Goal: Check status: Check status

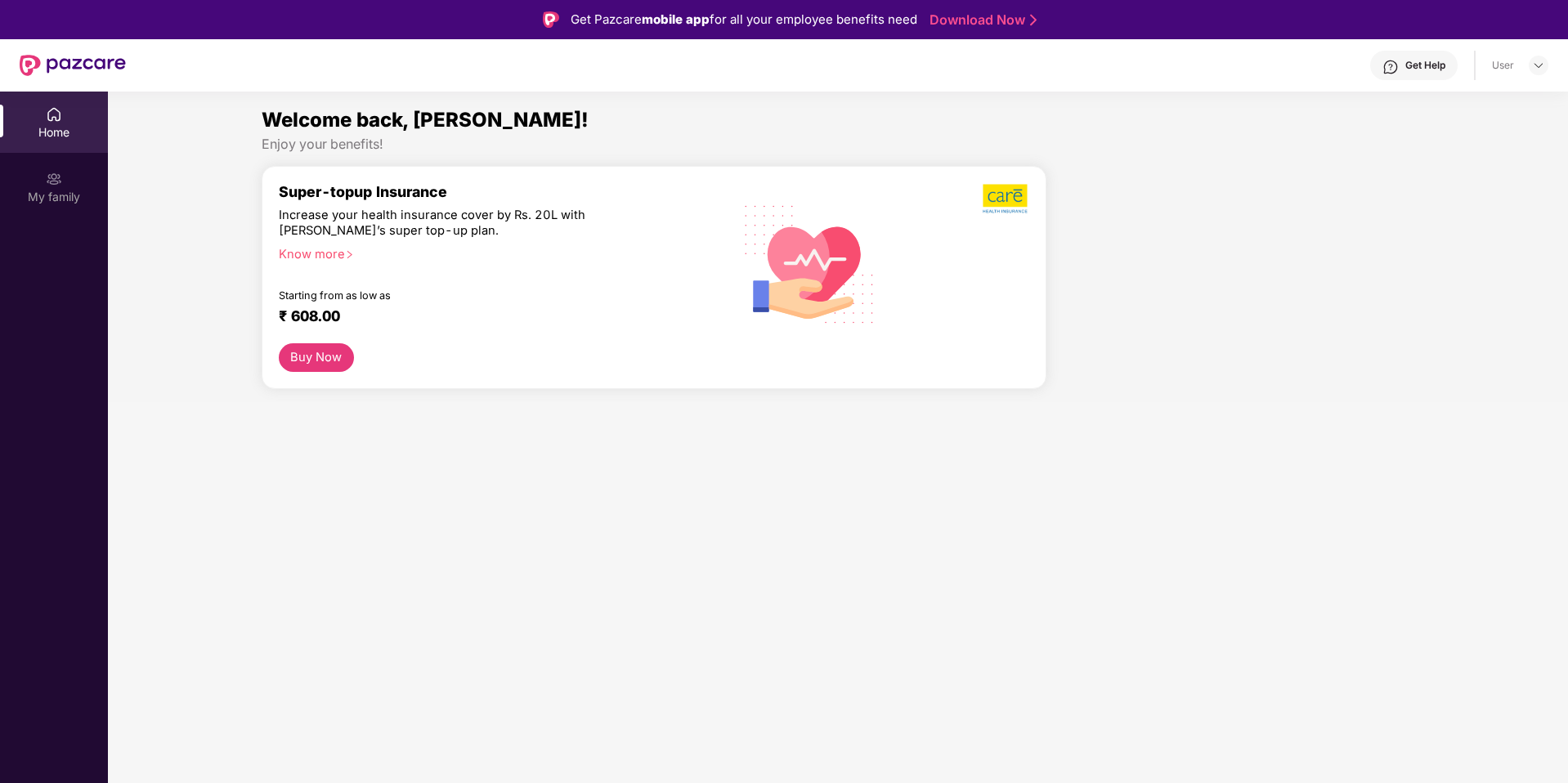
click at [66, 129] on div "Home" at bounding box center [54, 133] width 108 height 16
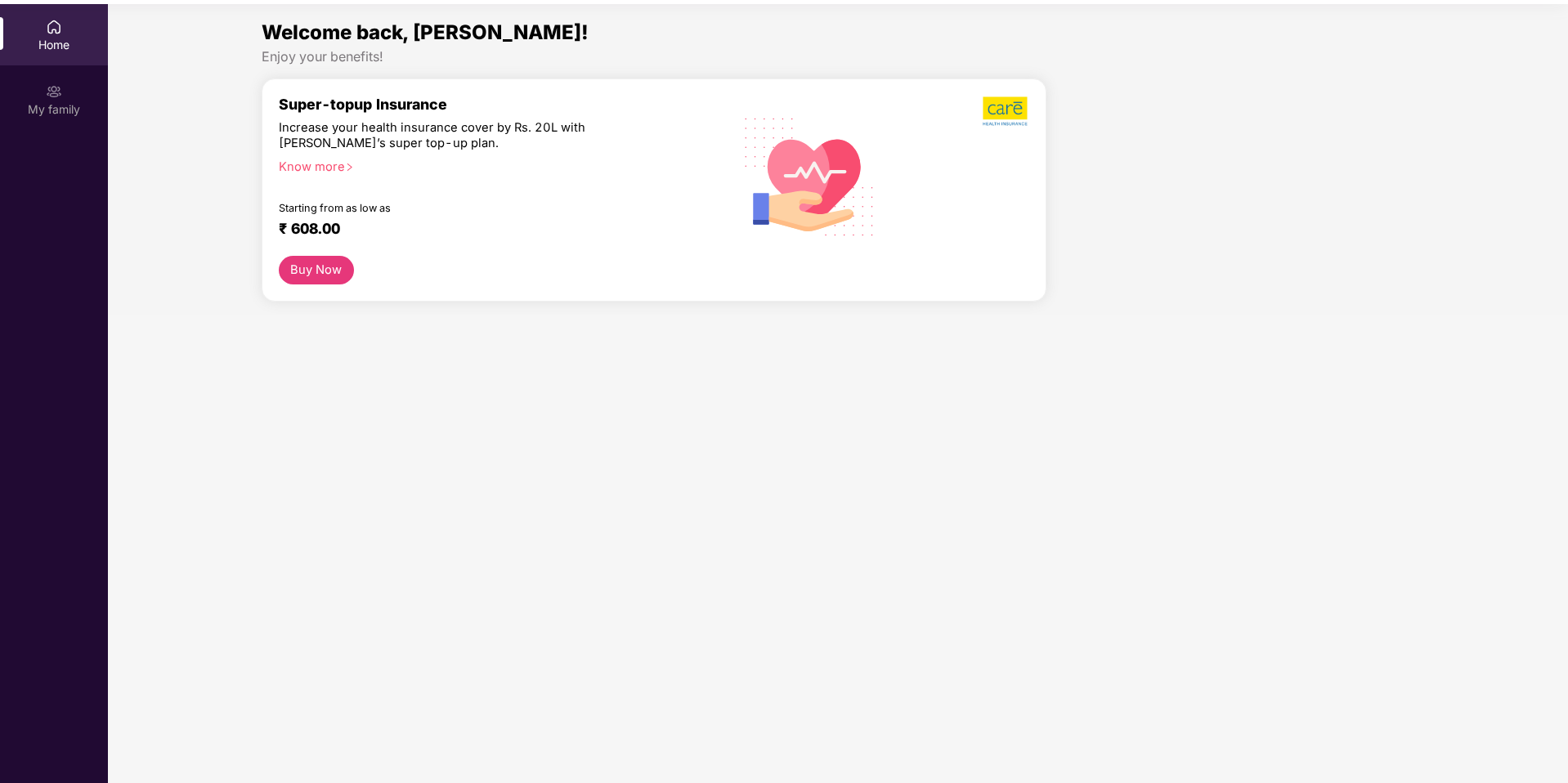
scroll to position [92, 0]
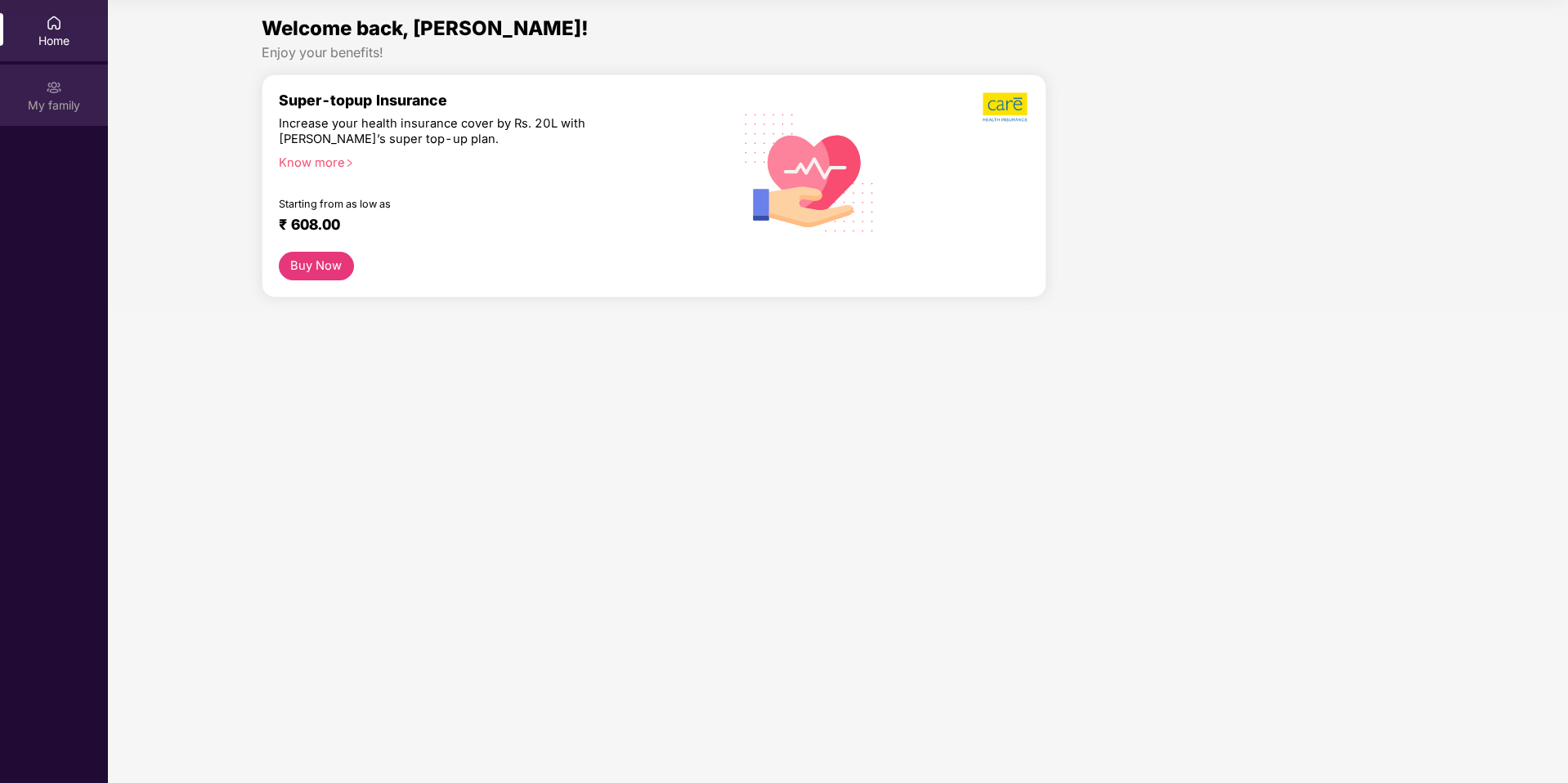
click at [43, 103] on div "My family" at bounding box center [54, 106] width 108 height 16
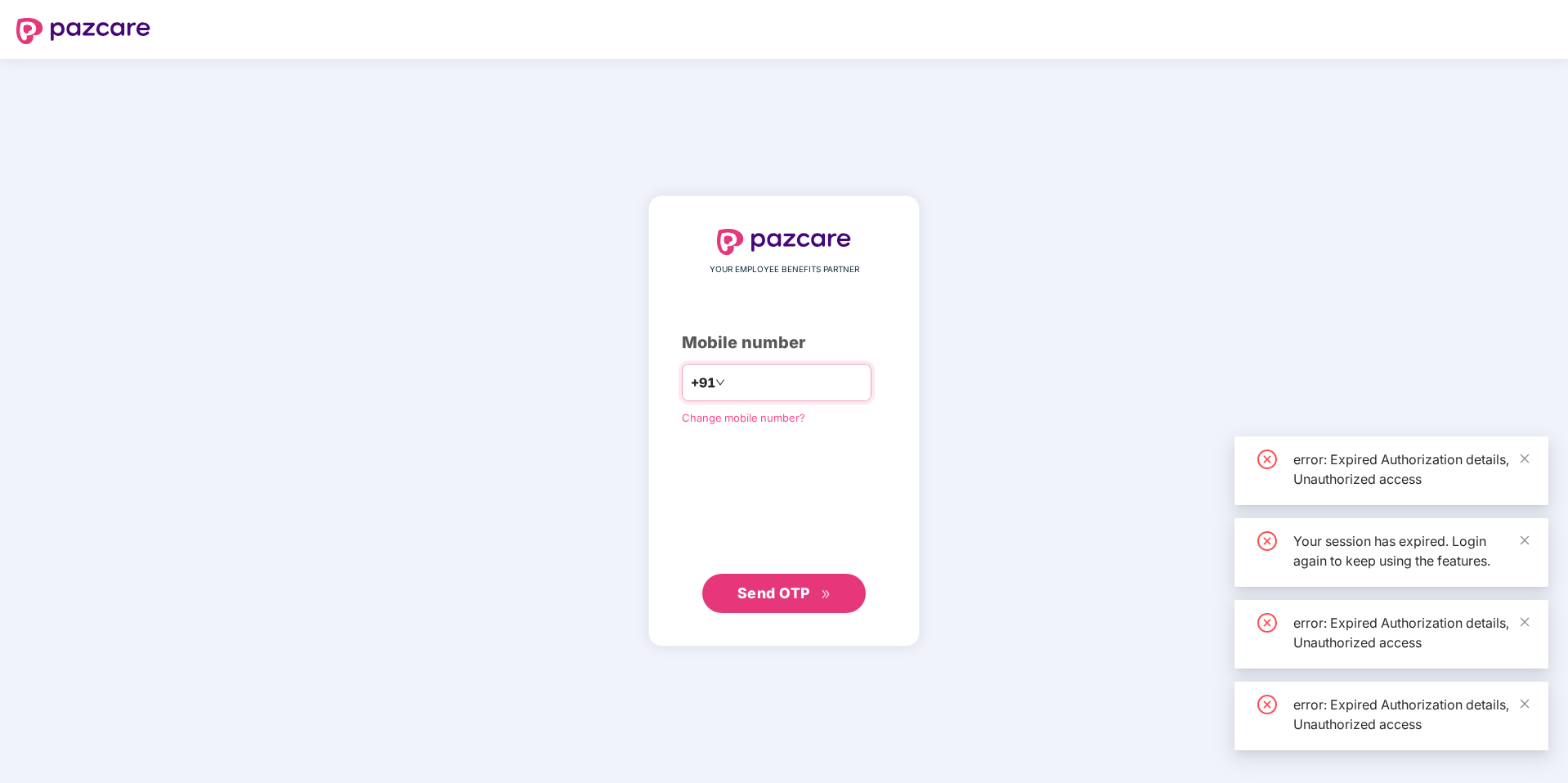
click at [761, 376] on input "number" at bounding box center [795, 382] width 134 height 26
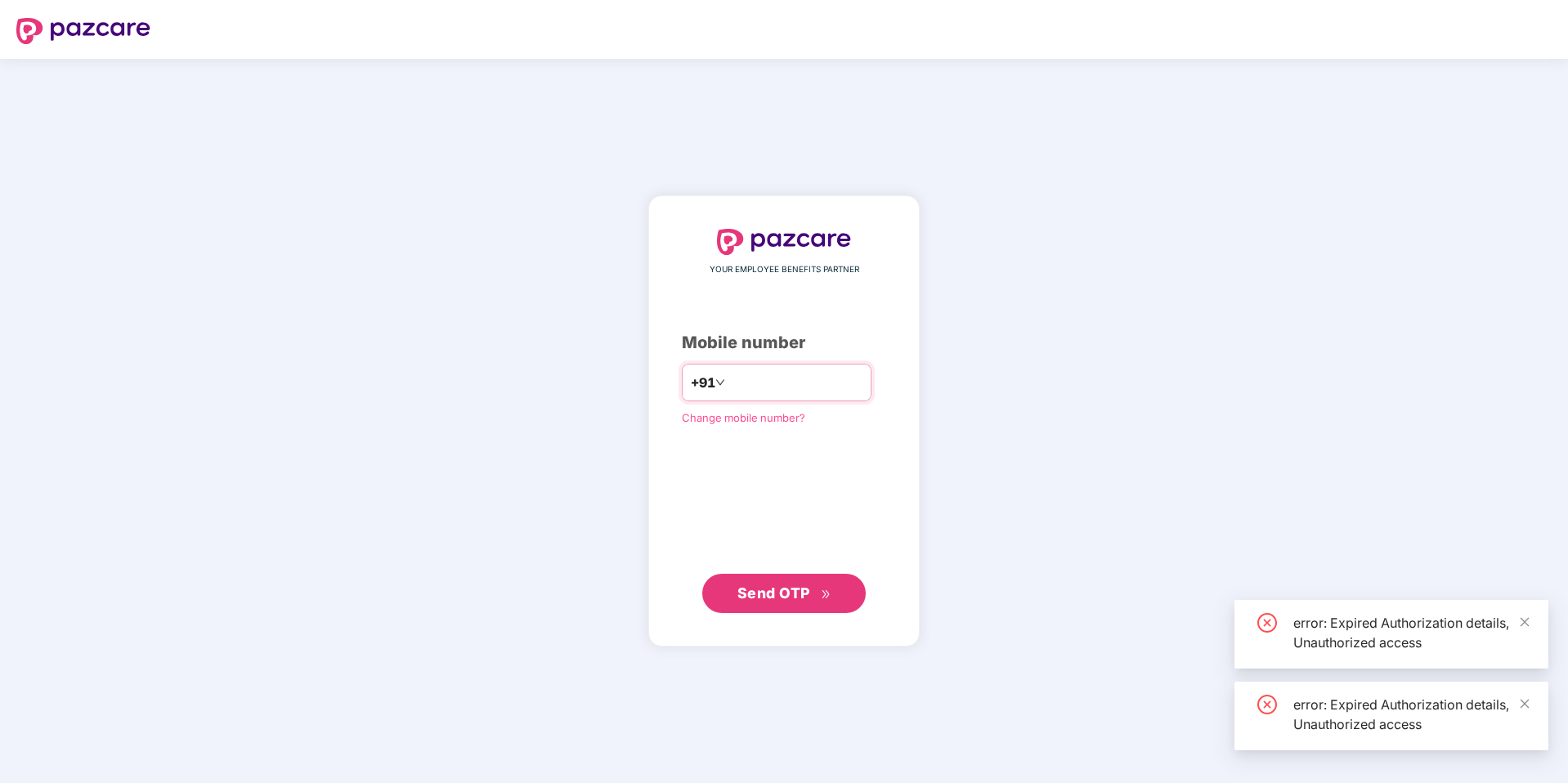
type input "****"
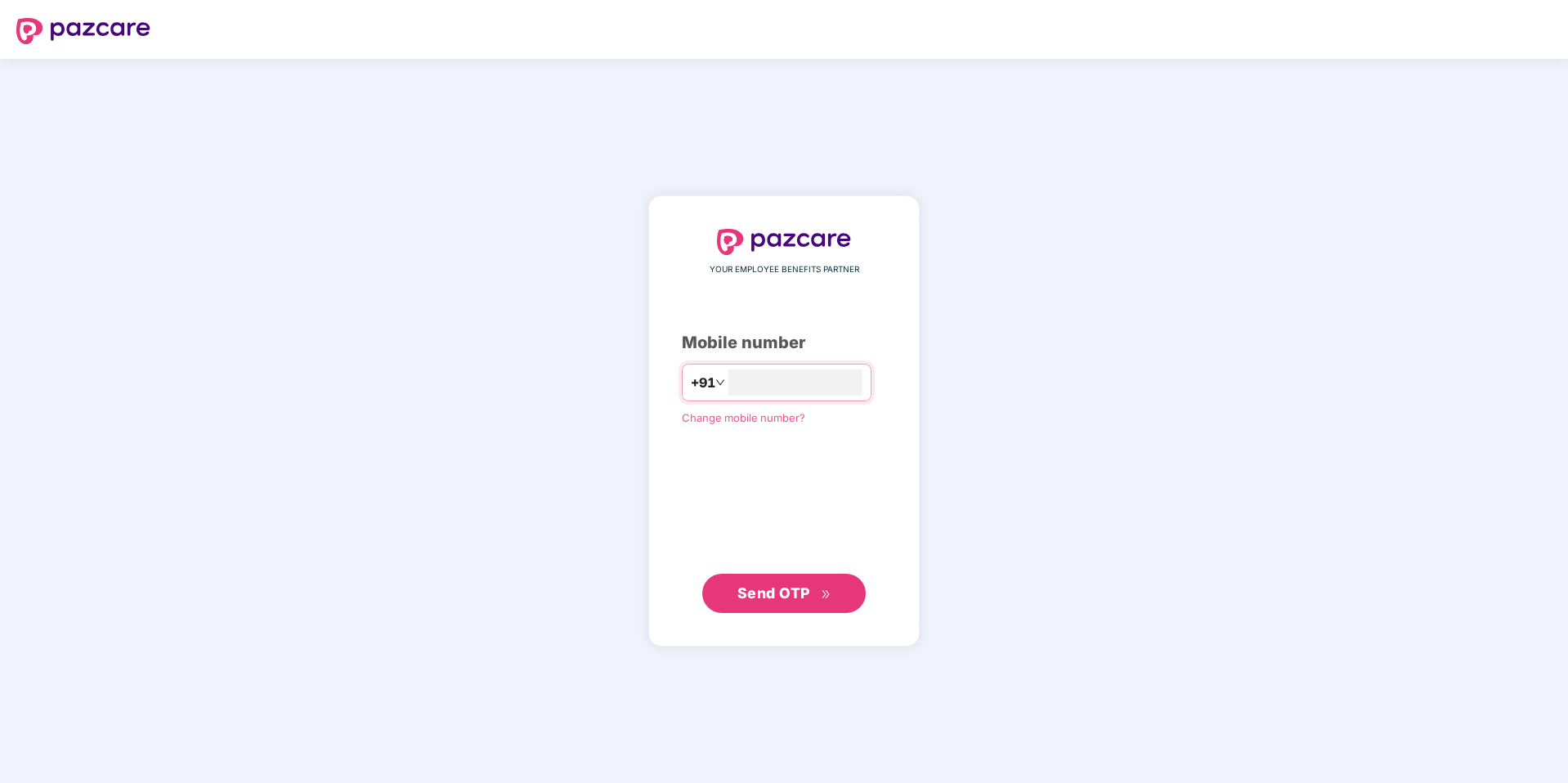
type input "**********"
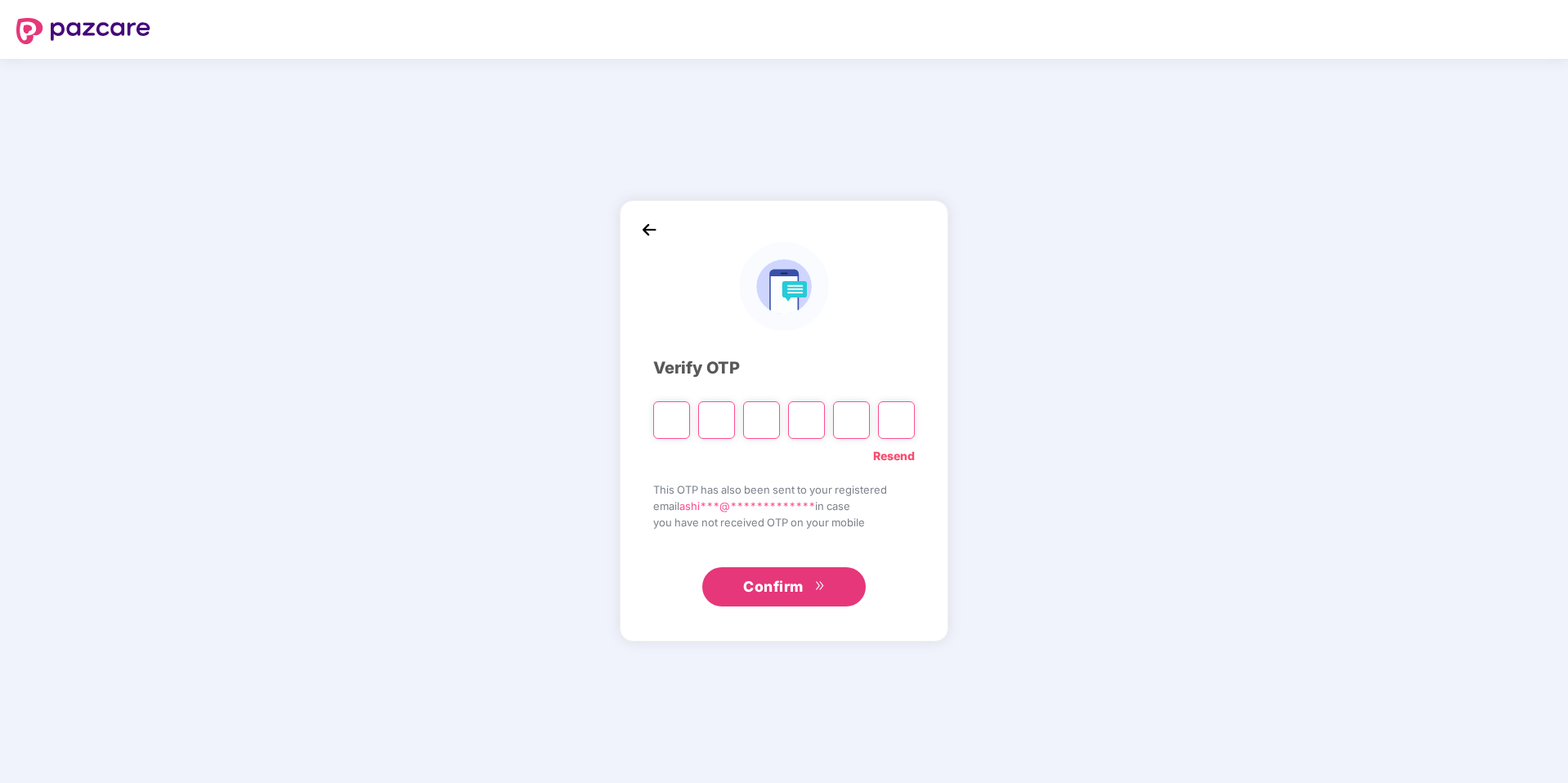
type input "*"
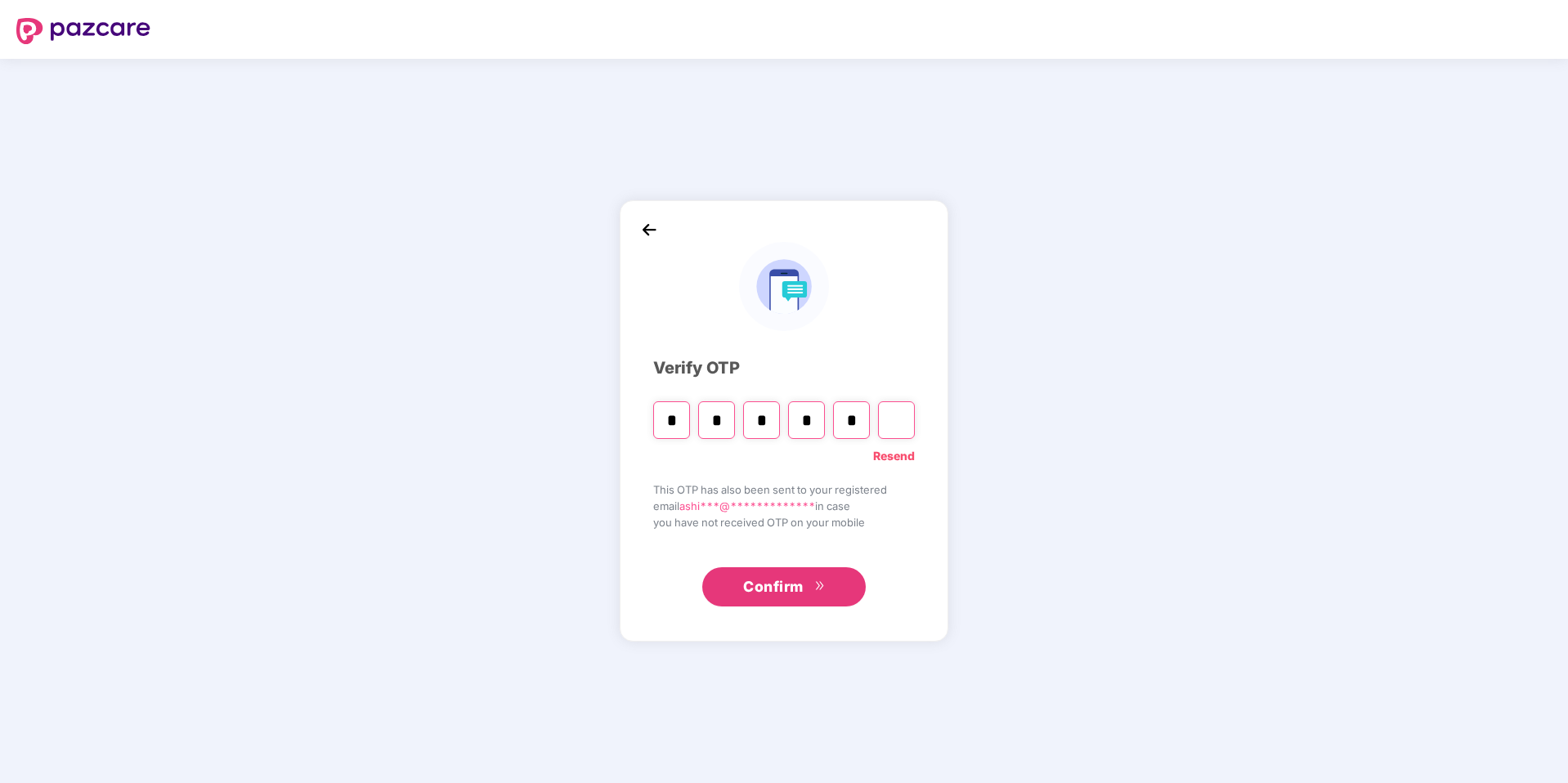
type input "*"
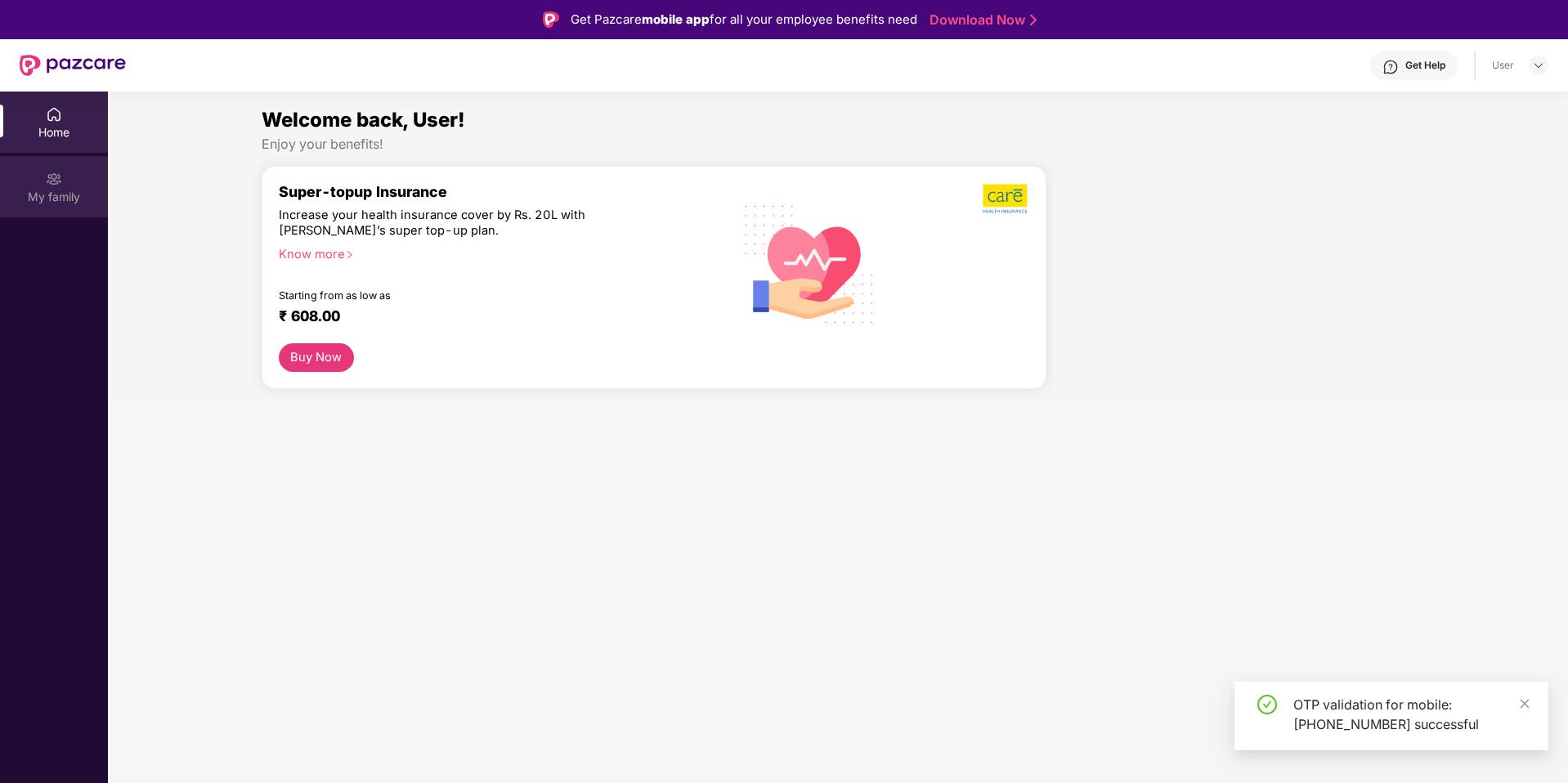
click at [50, 189] on div "My family" at bounding box center [54, 196] width 108 height 16
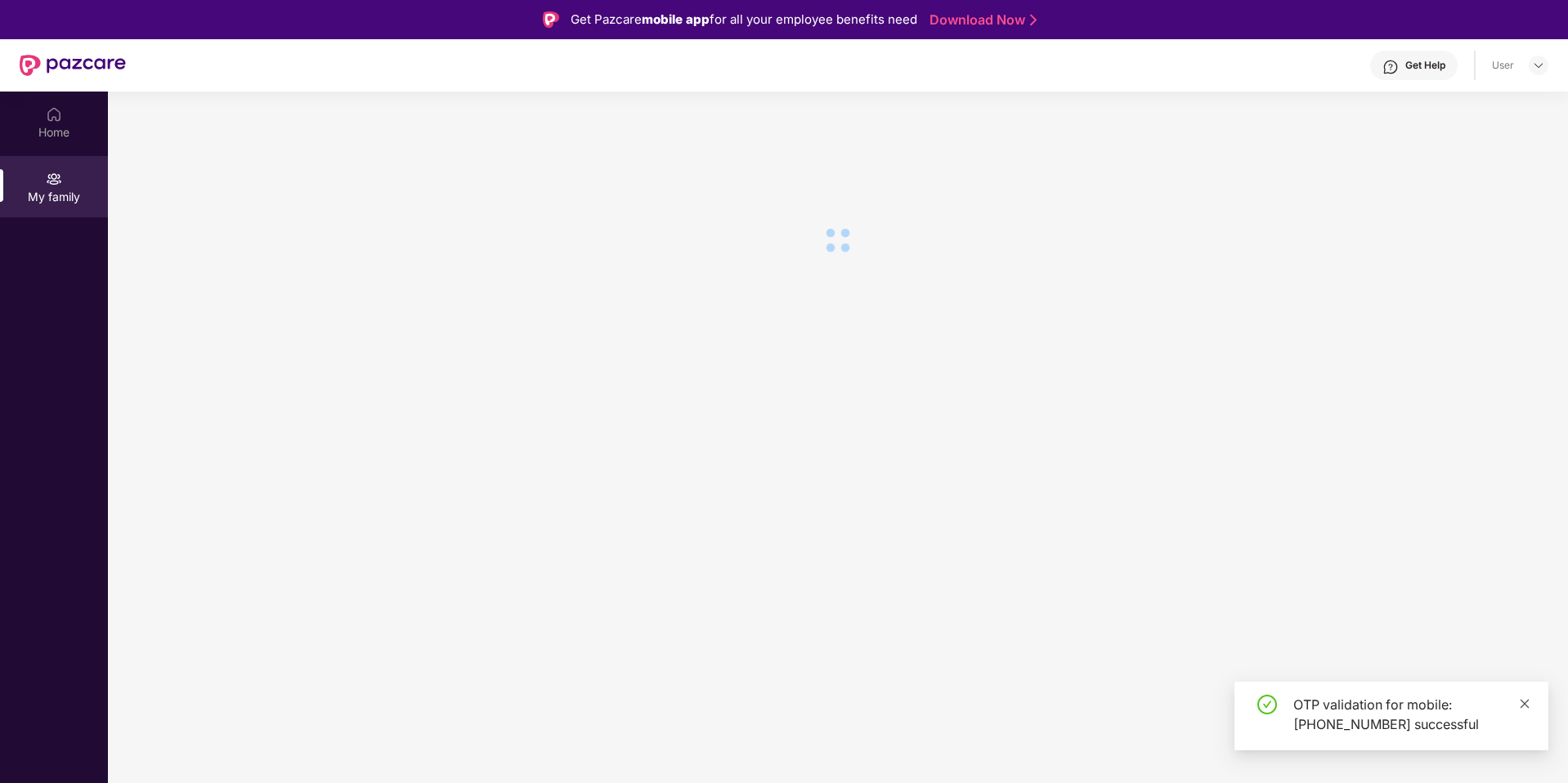
click at [1528, 703] on icon "close" at bounding box center [1523, 703] width 11 height 11
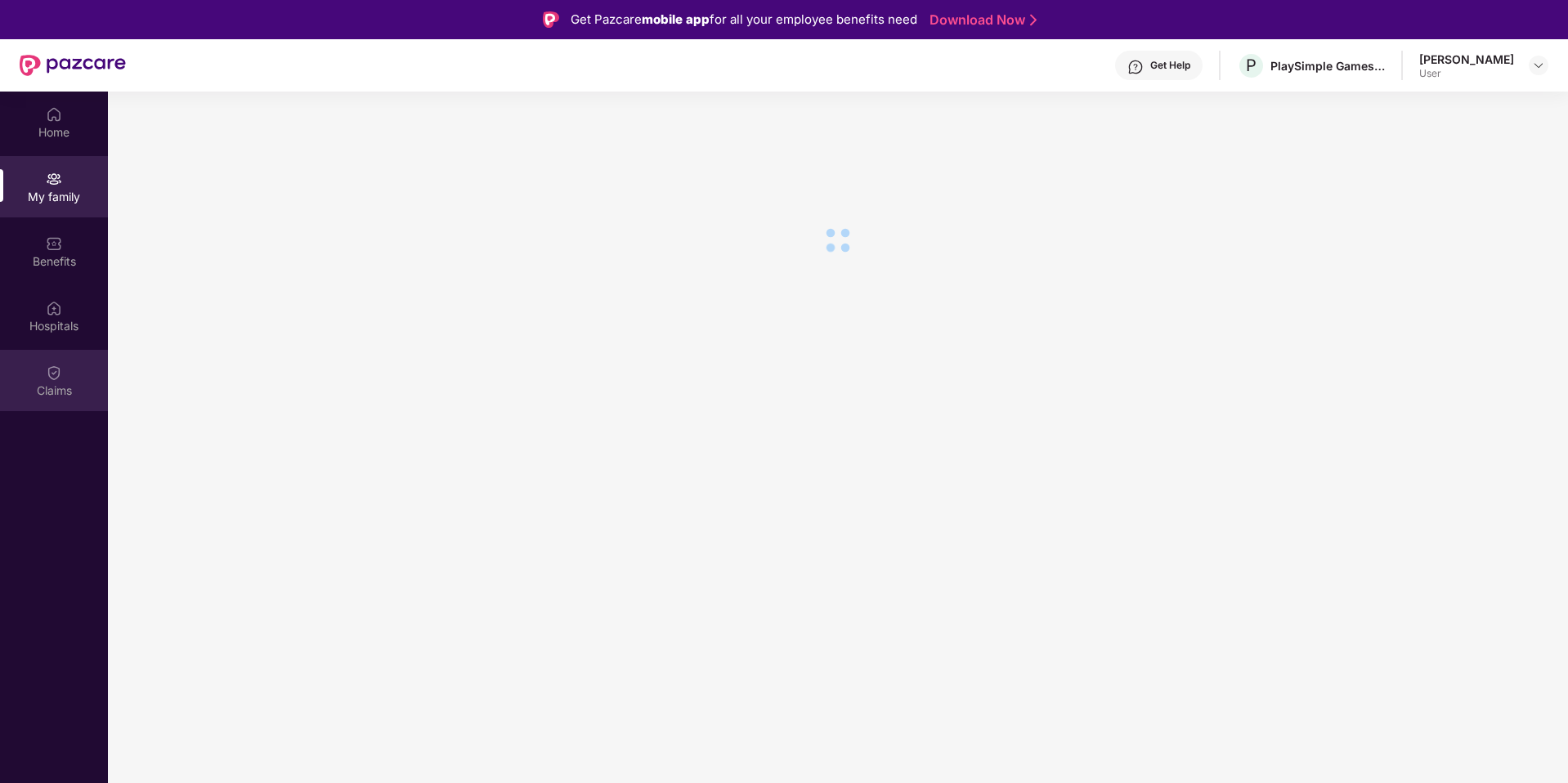
click at [56, 373] on img at bounding box center [54, 372] width 16 height 16
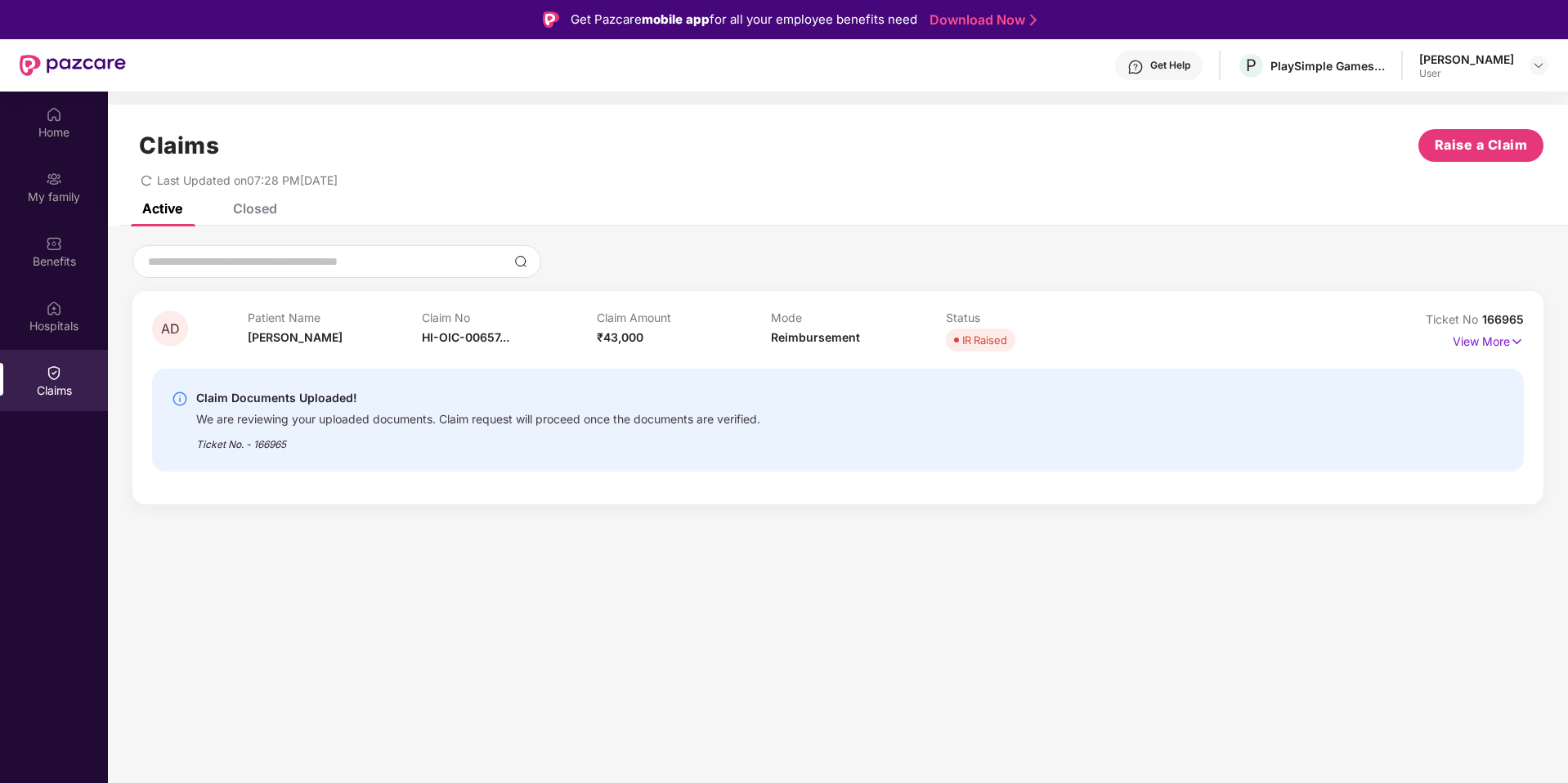
click at [867, 333] on div "Mode Reimbursement" at bounding box center [858, 332] width 175 height 45
click at [1461, 345] on p "View More" at bounding box center [1487, 339] width 71 height 22
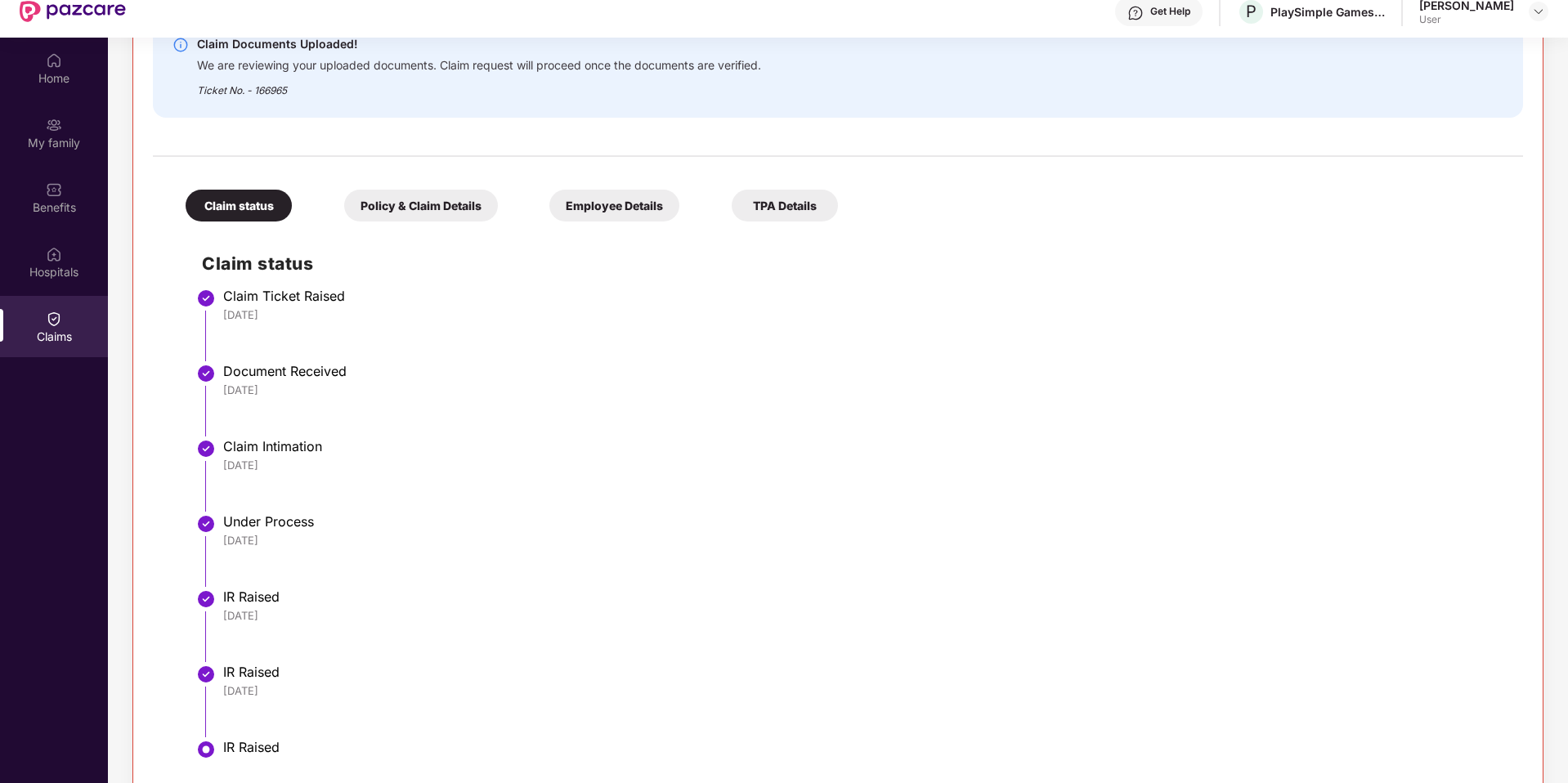
scroll to position [92, 0]
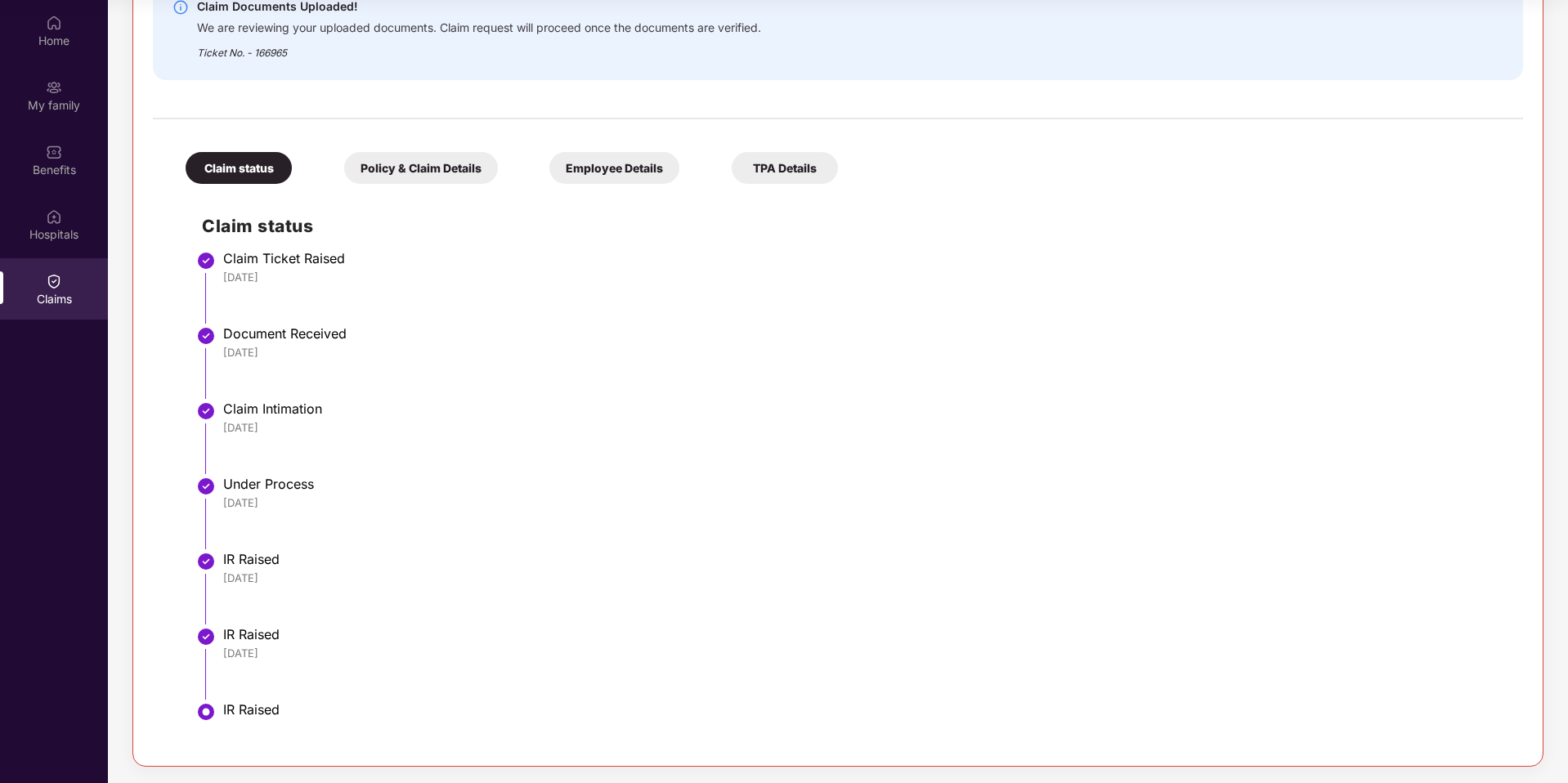
click at [210, 650] on li "IR Raised 02 Sep 2025" at bounding box center [854, 668] width 1305 height 75
click at [435, 166] on div "Policy & Claim Details" at bounding box center [421, 168] width 154 height 32
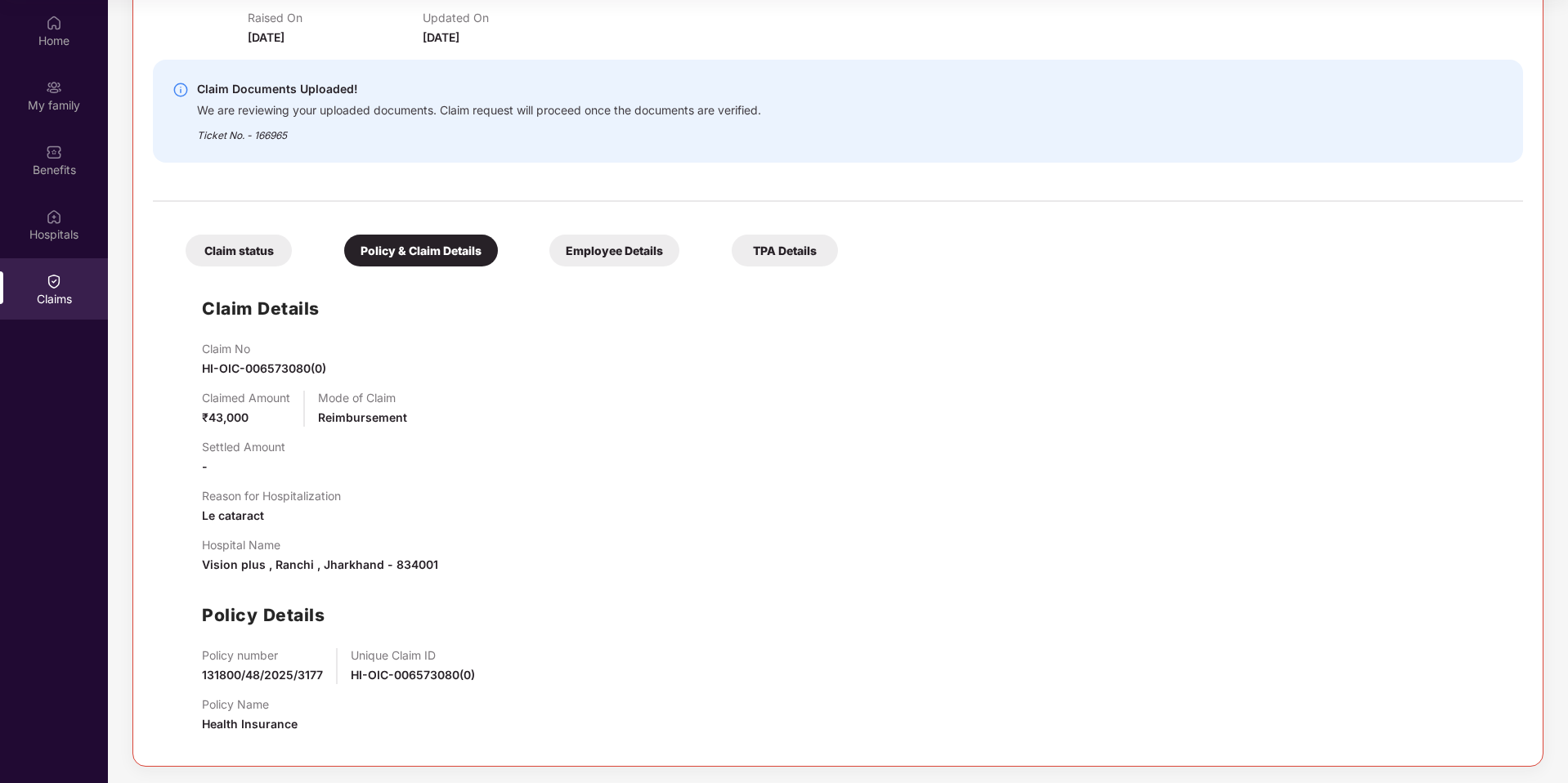
scroll to position [270, 0]
click at [599, 241] on div "Employee Details" at bounding box center [614, 250] width 130 height 32
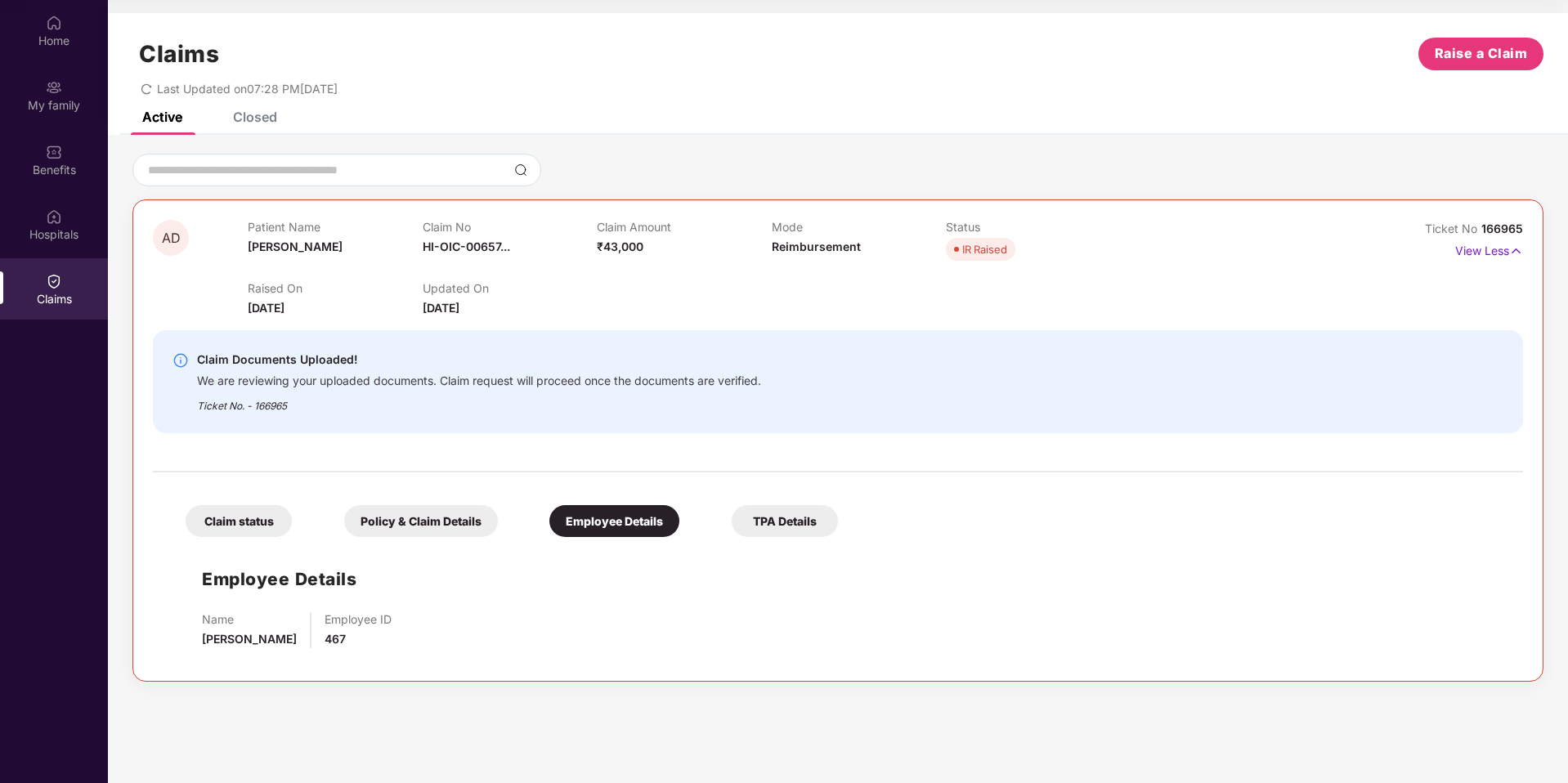
scroll to position [0, 0]
click at [787, 511] on div "TPA Details" at bounding box center [784, 521] width 107 height 32
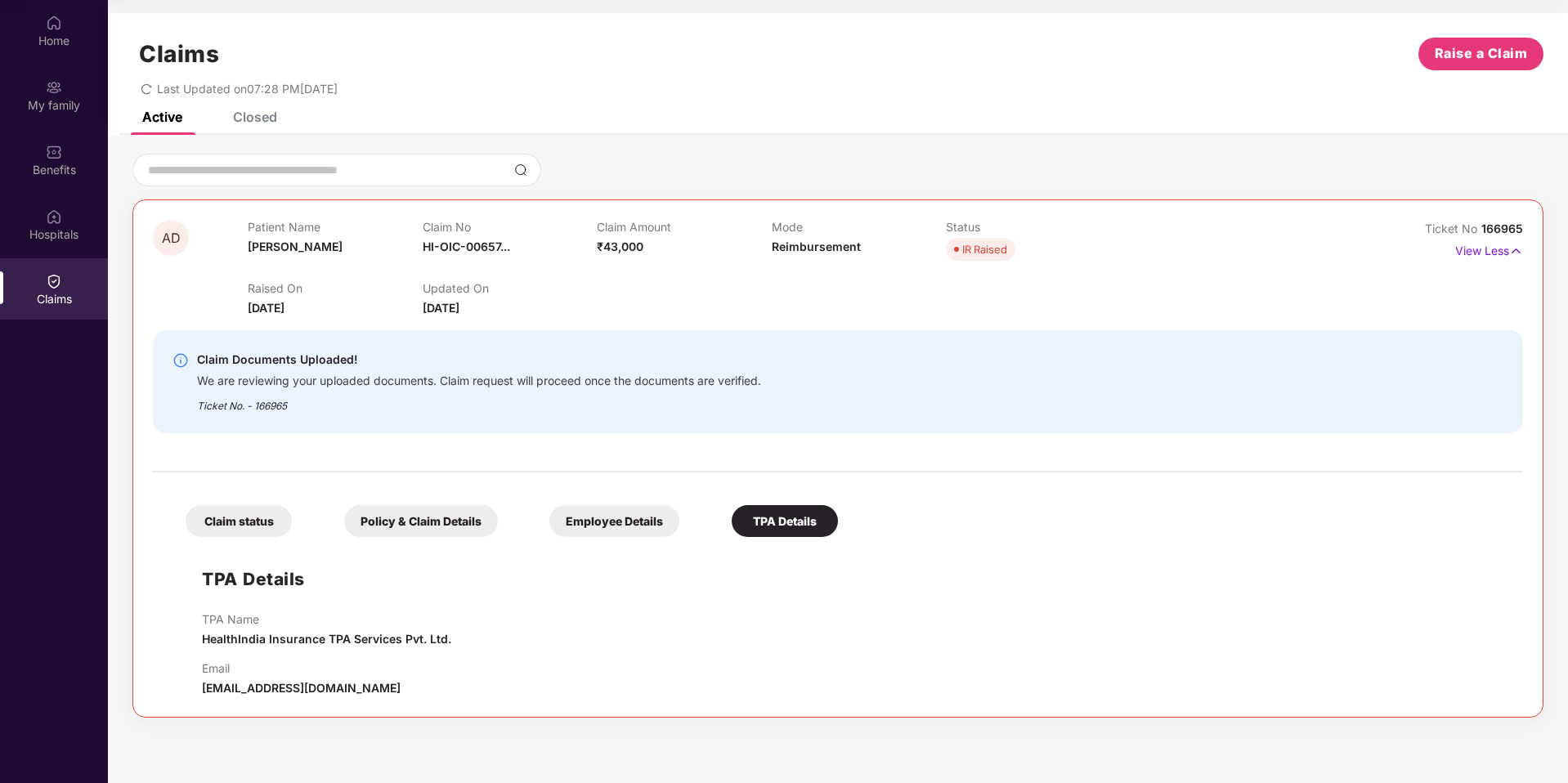
click at [240, 524] on div "Claim status" at bounding box center [238, 521] width 107 height 32
